Goal: Task Accomplishment & Management: Use online tool/utility

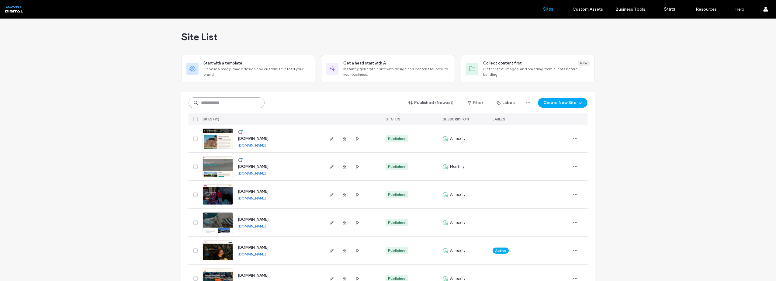
click at [231, 105] on input at bounding box center [227, 102] width 76 height 11
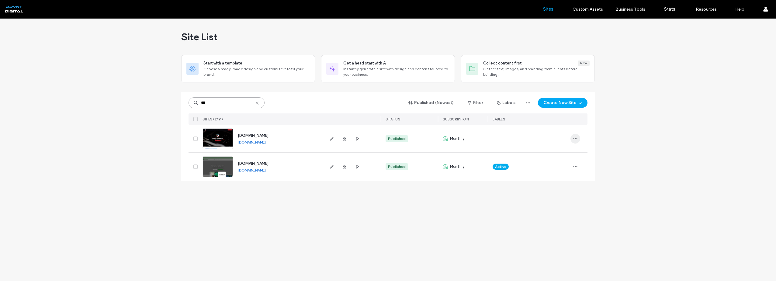
type input "***"
click at [573, 137] on span "button" at bounding box center [576, 139] width 10 height 10
click at [561, 187] on span "Site Dashboard" at bounding box center [552, 189] width 29 height 6
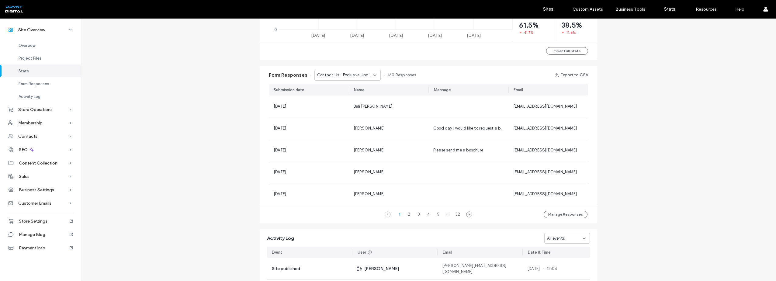
scroll to position [350, 0]
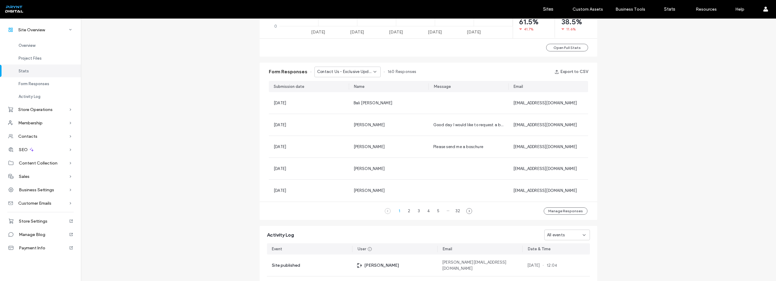
click at [355, 75] on div "Contact Us - Exclusive Updates popup" at bounding box center [348, 72] width 66 height 11
click at [352, 93] on span "Gen 2 Speedster - Speedster Gen 2 page" at bounding box center [343, 93] width 58 height 6
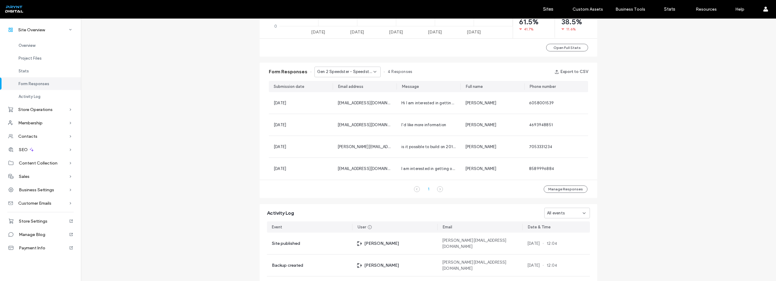
scroll to position [320, 0]
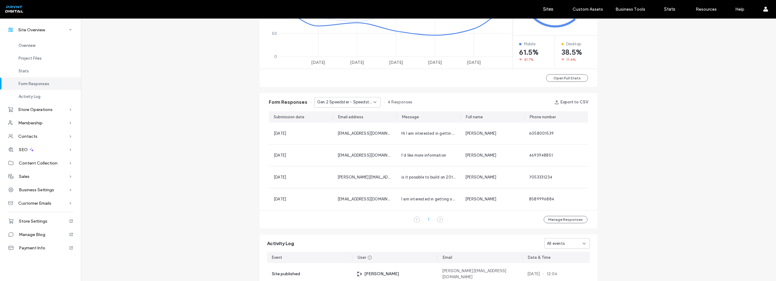
click at [350, 103] on span "Gen 2 Speedster - Speedster Gen 2 page" at bounding box center [345, 102] width 56 height 6
click at [350, 123] on span "Gen 2 Speedster - Speedster Gen 2 page" at bounding box center [343, 124] width 58 height 6
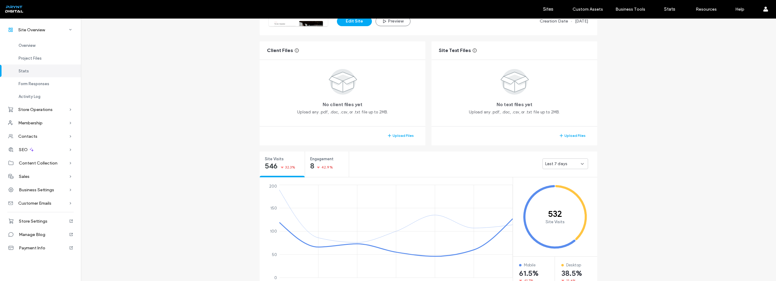
scroll to position [76, 0]
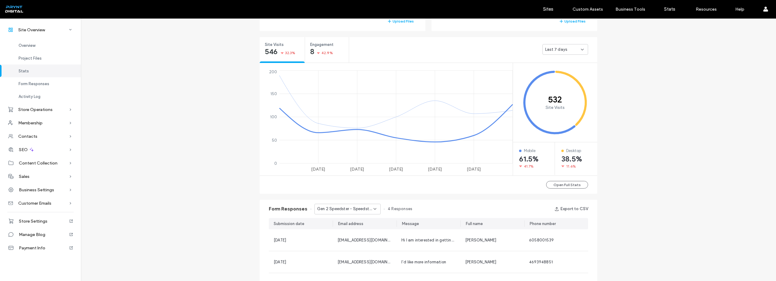
scroll to position [335, 0]
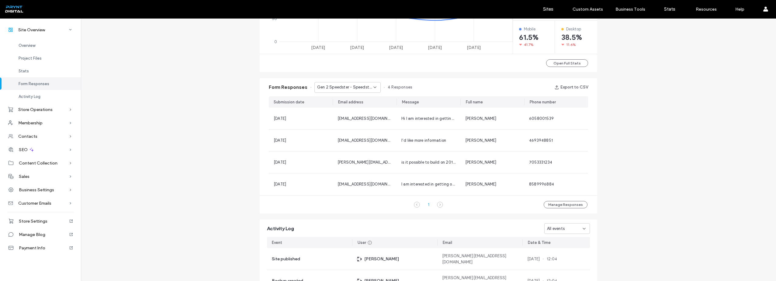
scroll to position [365, 0]
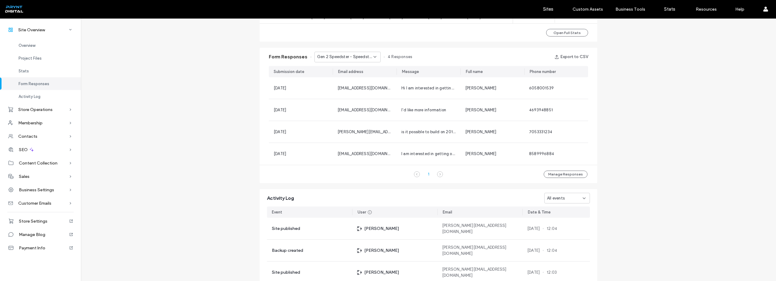
click at [439, 173] on icon at bounding box center [440, 174] width 6 height 6
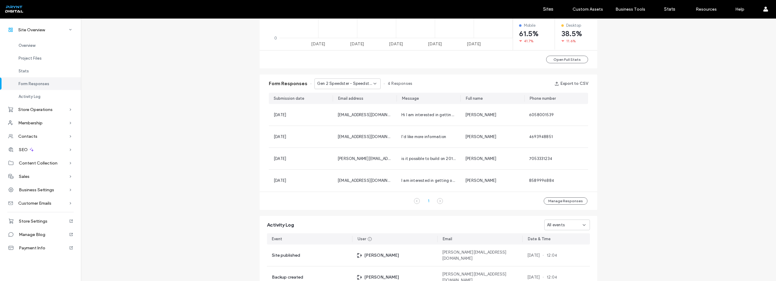
scroll to position [335, 0]
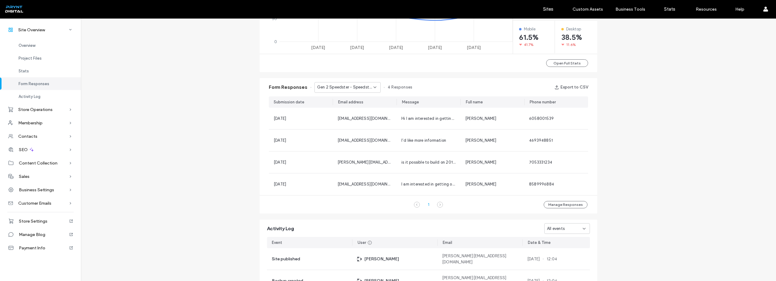
click at [356, 87] on span "Gen 2 Speedster - Speedster Gen 2 page" at bounding box center [345, 87] width 56 height 6
click at [352, 99] on span "Contact Us - Exclusive Updates popup" at bounding box center [343, 98] width 58 height 6
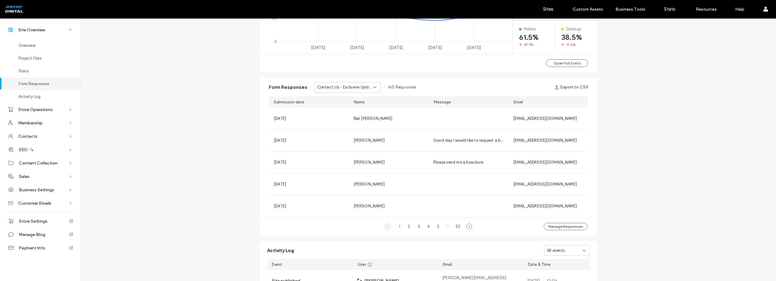
click at [354, 88] on span "Contact Us - Exclusive Updates popup" at bounding box center [345, 87] width 56 height 6
click at [357, 119] on span "Contact Us - Header/Footer" at bounding box center [340, 120] width 53 height 6
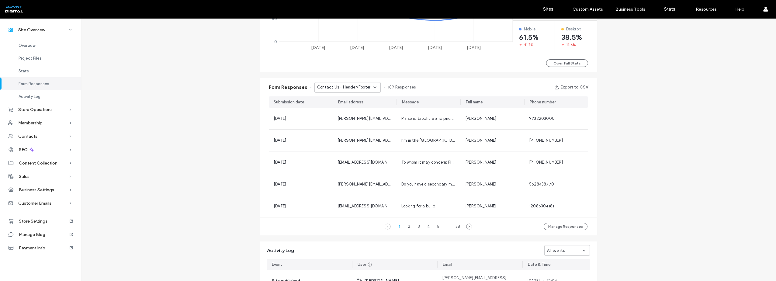
click at [361, 88] on span "Contact Us - Header/Footer" at bounding box center [343, 87] width 53 height 6
click at [362, 110] on span "Gen 2 Speedster - Speedster Gen 2 page" at bounding box center [343, 109] width 58 height 6
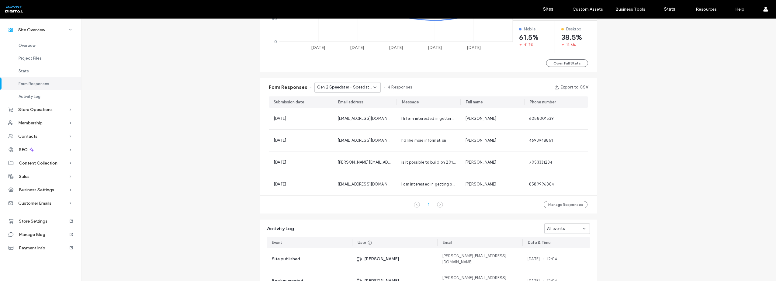
click at [359, 84] on span "Gen 2 Speedster - Speedster Gen 2 page" at bounding box center [345, 87] width 56 height 6
click at [354, 99] on span "Contact Us - Exclusive Updates popup" at bounding box center [343, 98] width 58 height 6
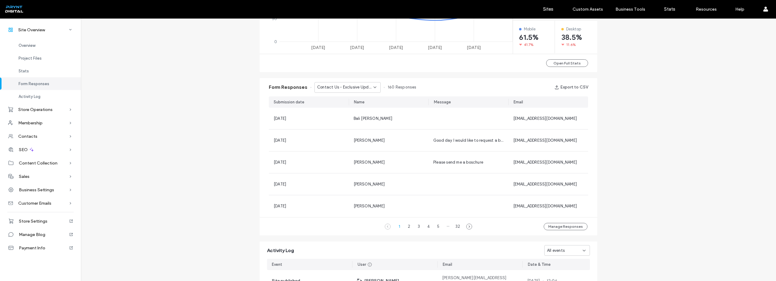
click at [357, 88] on span "Contact Us - Exclusive Updates popup" at bounding box center [345, 87] width 56 height 6
click at [356, 119] on span "Contact Us - Header/Footer" at bounding box center [340, 120] width 53 height 6
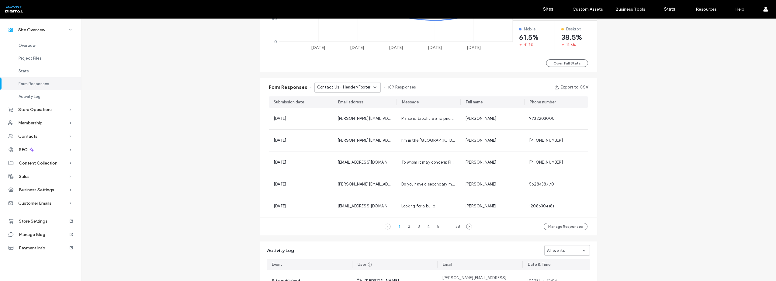
click at [360, 89] on span "Contact Us - Header/Footer" at bounding box center [343, 87] width 53 height 6
click at [361, 107] on span "Gen 2 Speedster - Speedster Gen 2 page" at bounding box center [343, 109] width 58 height 6
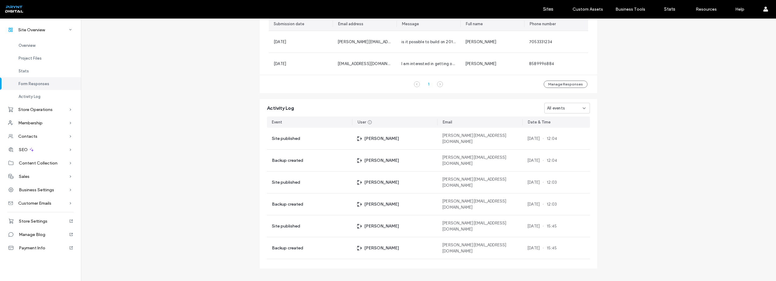
scroll to position [462, 0]
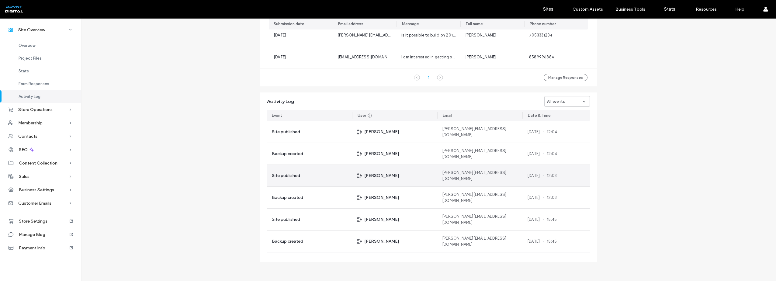
scroll to position [91, 0]
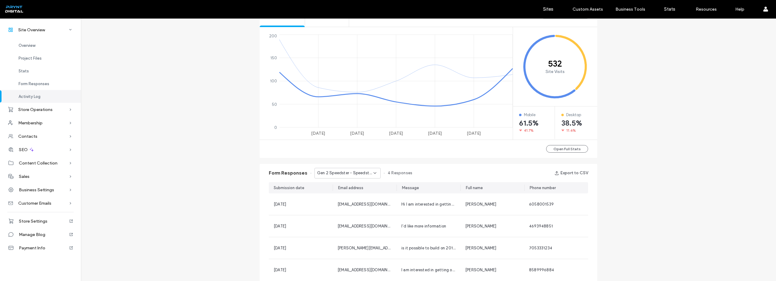
scroll to position [36, 0]
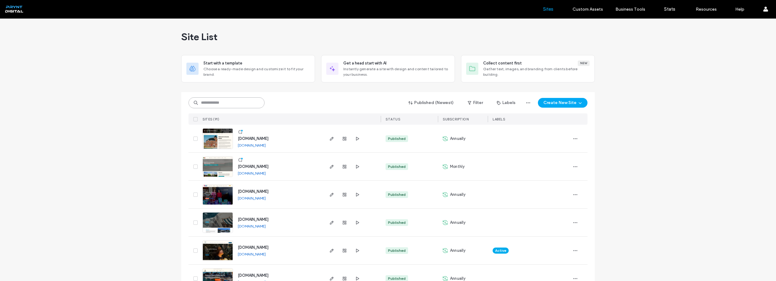
click at [238, 103] on input at bounding box center [227, 102] width 76 height 11
click at [573, 223] on icon "button" at bounding box center [575, 222] width 5 height 5
click at [556, 205] on span "Site Dashboard" at bounding box center [549, 207] width 29 height 6
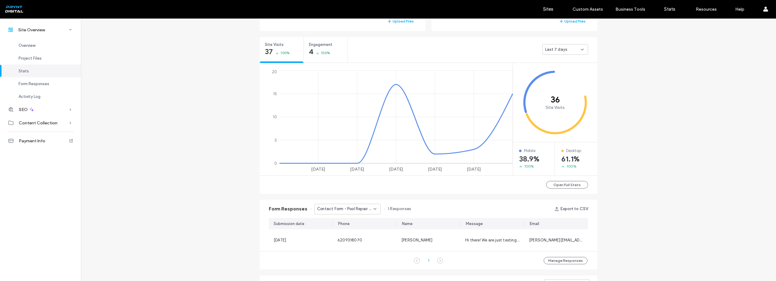
scroll to position [304, 0]
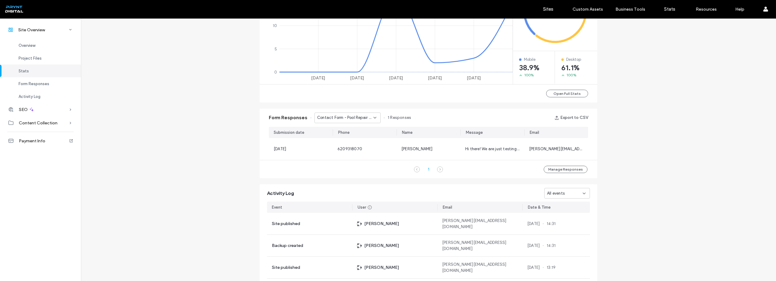
click at [366, 115] on span "Contact Form - Pool Repair page" at bounding box center [345, 118] width 56 height 6
click at [357, 141] on span "Contact Us - Contact Us page" at bounding box center [343, 139] width 58 height 6
click at [353, 115] on span "Contact Us - Contact Us page" at bounding box center [345, 118] width 56 height 6
click at [355, 131] on span "Contact Form - Pool Repair page" at bounding box center [343, 129] width 58 height 6
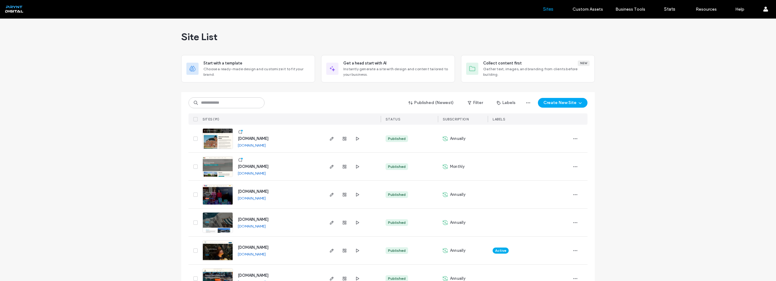
click at [264, 220] on span "[DOMAIN_NAME]" at bounding box center [253, 219] width 31 height 5
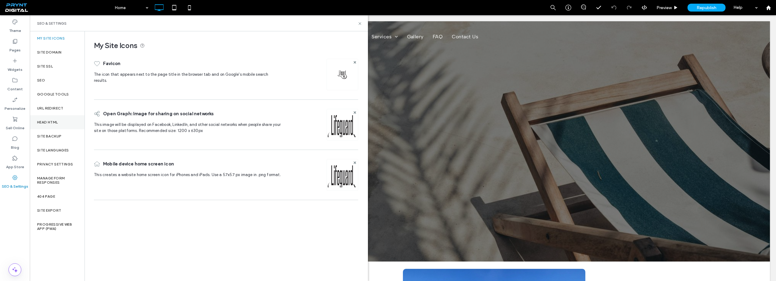
click at [55, 119] on div "Head HTML" at bounding box center [57, 122] width 55 height 14
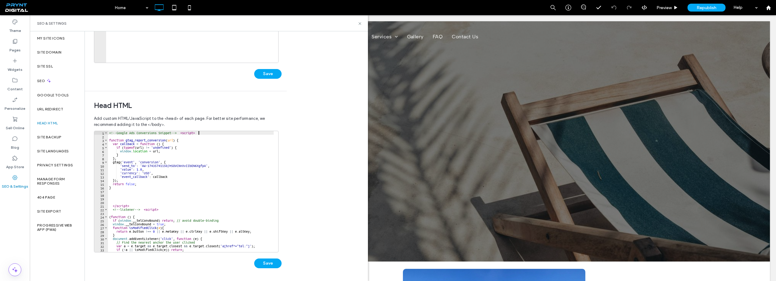
click at [206, 134] on div "<!-- Google Ads Conversions Snippet --> < script > function gtag_report_convers…" at bounding box center [191, 195] width 166 height 128
click at [109, 134] on div "<!-- Google Ads Conversions Snippet --> < script > function gtag_report_convers…" at bounding box center [191, 195] width 166 height 128
type textarea "**********"
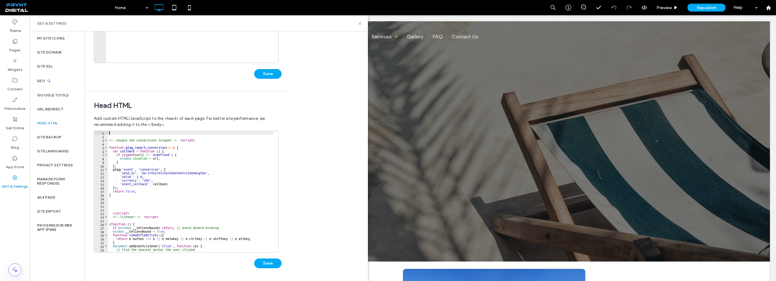
paste textarea "*********"
type textarea "*********"
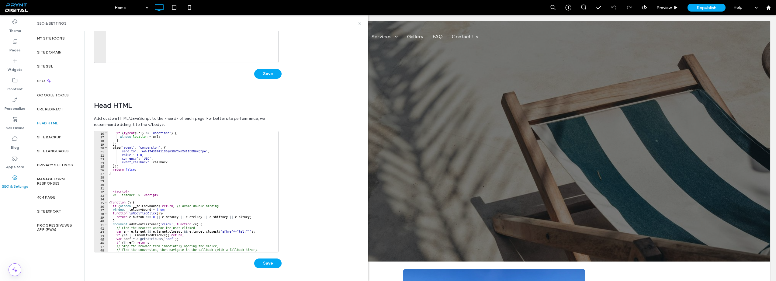
scroll to position [73, 0]
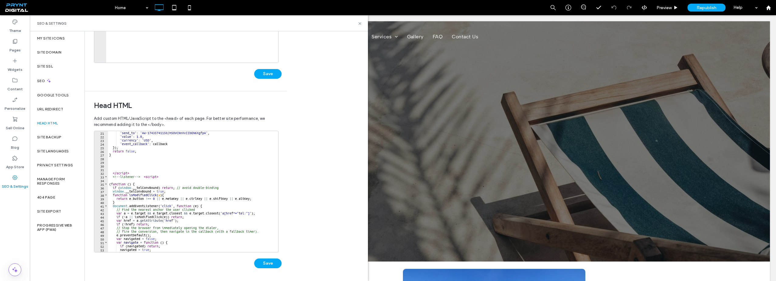
click at [144, 167] on div "'send_to' : 'AW-17435741150/mSOVCNnXvIIbEN6XgfpA' , 'value' : 1.0 , 'currency' …" at bounding box center [191, 195] width 166 height 128
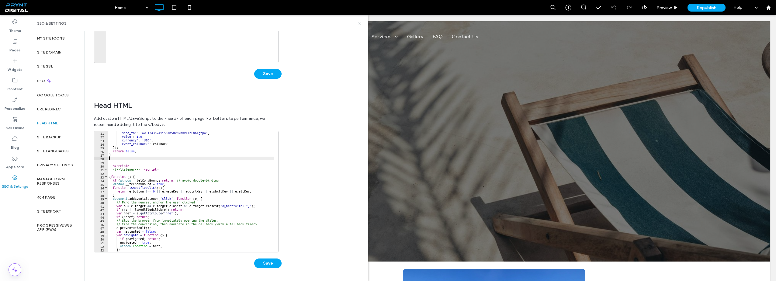
type textarea "*"
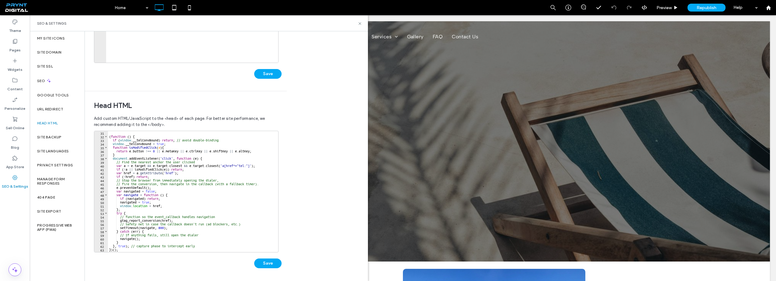
scroll to position [127, 0]
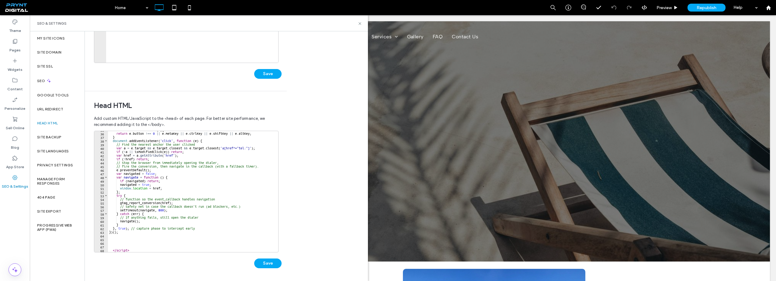
click at [140, 244] on div "function isModifiedClick ( e ) { return e . button !== 0 || e . metaKey || e . …" at bounding box center [191, 192] width 166 height 128
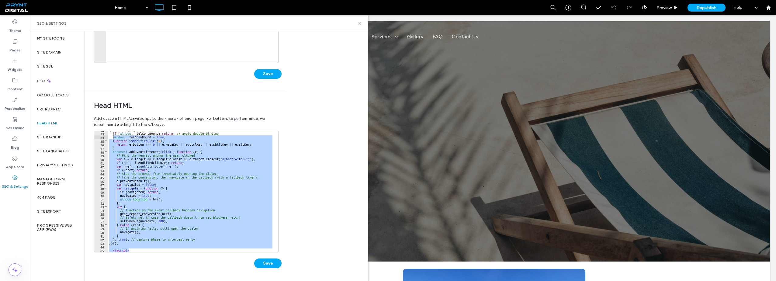
scroll to position [0, 0]
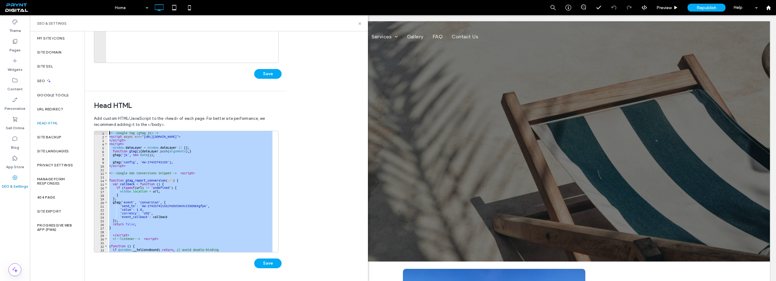
drag, startPoint x: 138, startPoint y: 251, endPoint x: 86, endPoint y: 67, distance: 191.8
click at [86, 67] on div "Body end HTML Enter your own custom HTML/​JavaScript to be added just before th…" at bounding box center [186, 88] width 202 height 385
type textarea "**********"
click at [274, 263] on button "Save" at bounding box center [267, 264] width 27 height 10
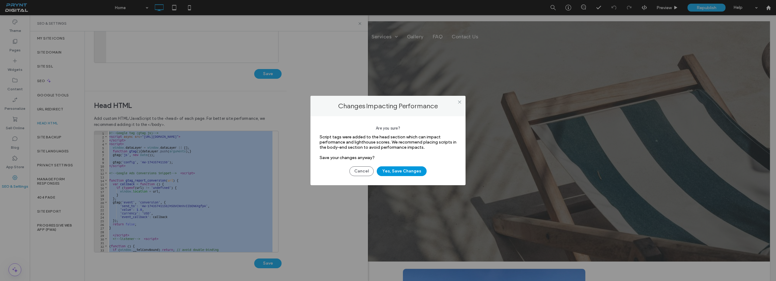
click at [411, 172] on button "Yes, Save Changes" at bounding box center [402, 171] width 50 height 10
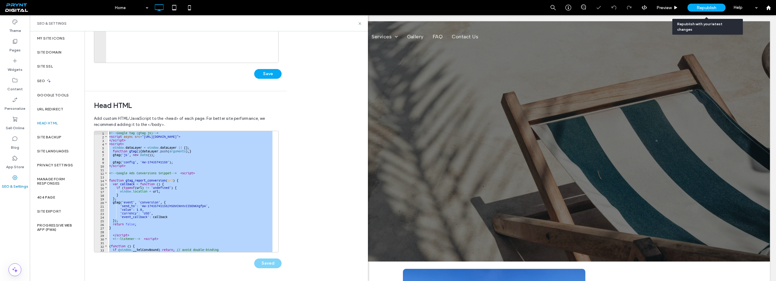
click at [709, 5] on div "Republish" at bounding box center [707, 8] width 38 height 8
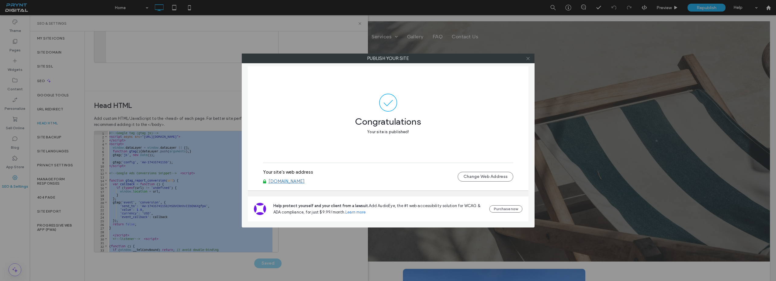
click at [526, 60] on icon at bounding box center [528, 58] width 5 height 5
